Goal: Task Accomplishment & Management: Manage account settings

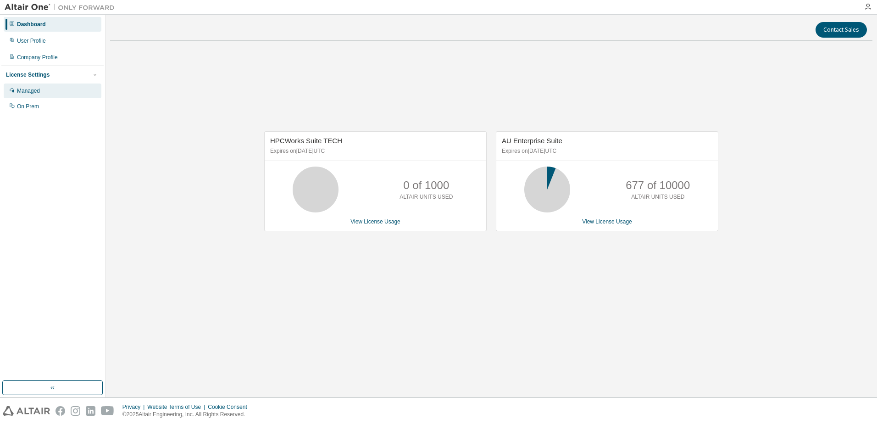
click at [29, 89] on div "Managed" at bounding box center [28, 90] width 23 height 7
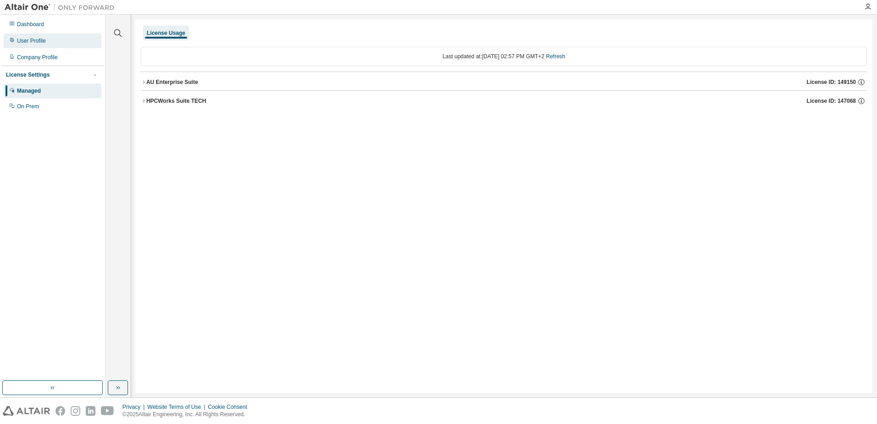
drag, startPoint x: 29, startPoint y: 89, endPoint x: 22, endPoint y: 39, distance: 50.9
click at [22, 39] on div "User Profile" at bounding box center [31, 40] width 29 height 7
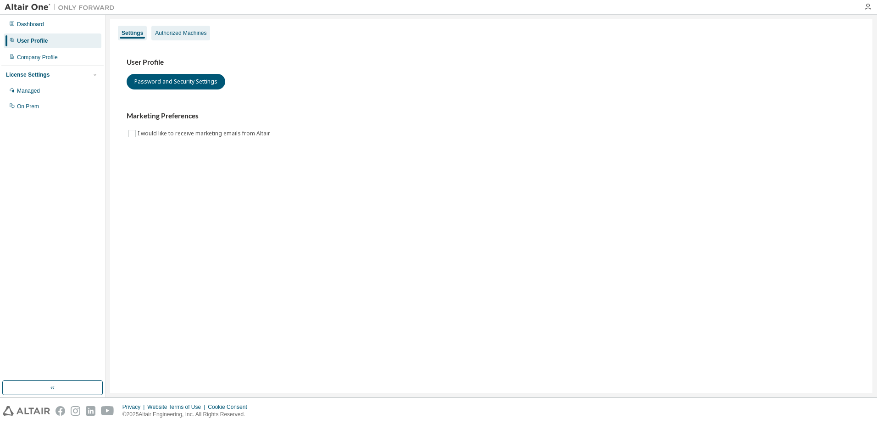
click at [173, 36] on div "Authorized Machines" at bounding box center [180, 32] width 51 height 7
